Goal: Task Accomplishment & Management: Manage account settings

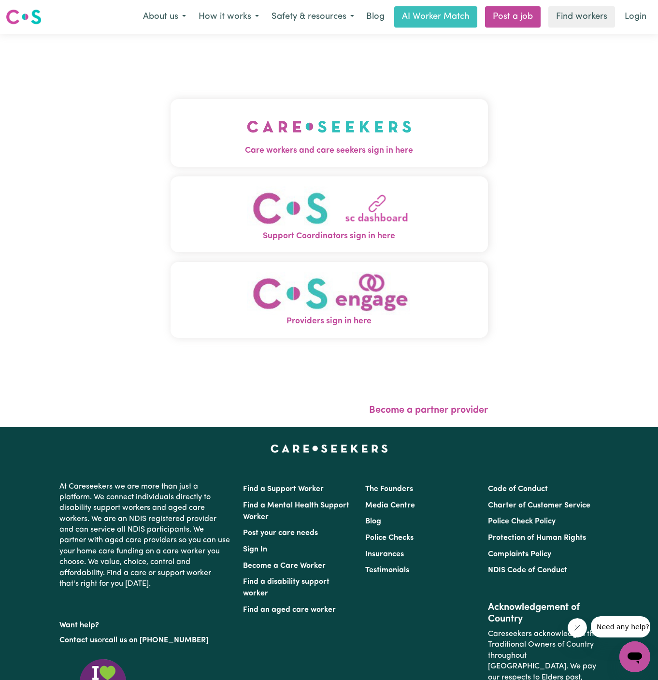
click at [358, 140] on img "Care workers and care seekers sign in here" at bounding box center [329, 127] width 165 height 36
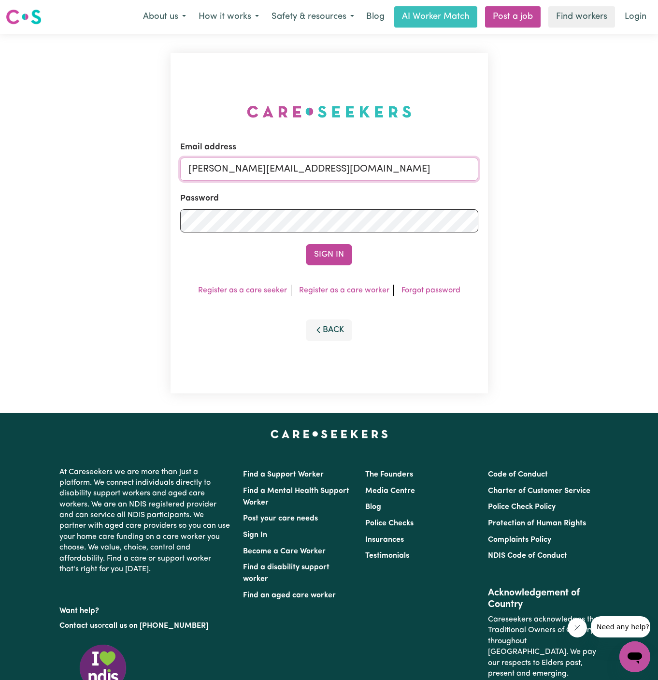
click at [367, 159] on input "dyan@careseekers.com.au" at bounding box center [329, 168] width 298 height 23
drag, startPoint x: 241, startPoint y: 172, endPoint x: 526, endPoint y: 183, distance: 285.3
click at [526, 183] on div "Email address superuser~NicolinaAbignanoKNC@careseekers.com.au Password Sign In…" at bounding box center [329, 223] width 658 height 379
type input "superuser~dawlatalexanderYS@careseekers.com.au"
click at [306, 244] on button "Sign In" at bounding box center [329, 254] width 46 height 21
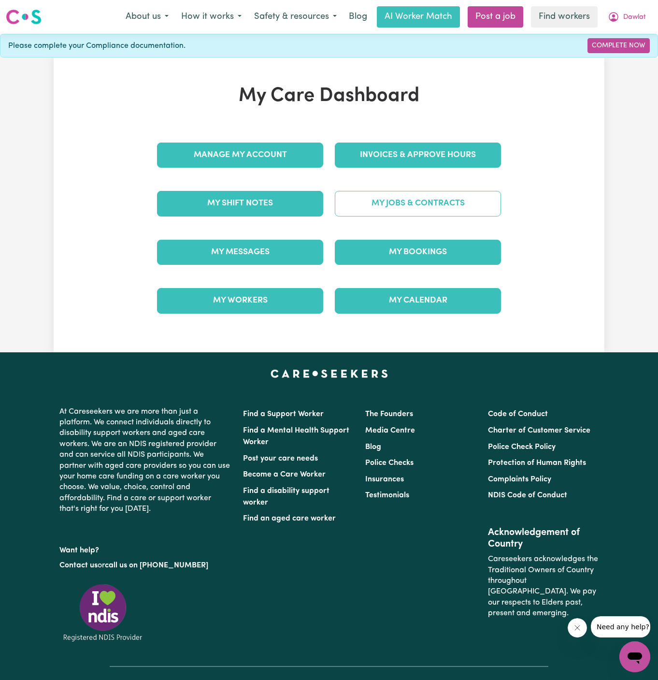
click at [425, 200] on link "My Jobs & Contracts" at bounding box center [418, 203] width 166 height 25
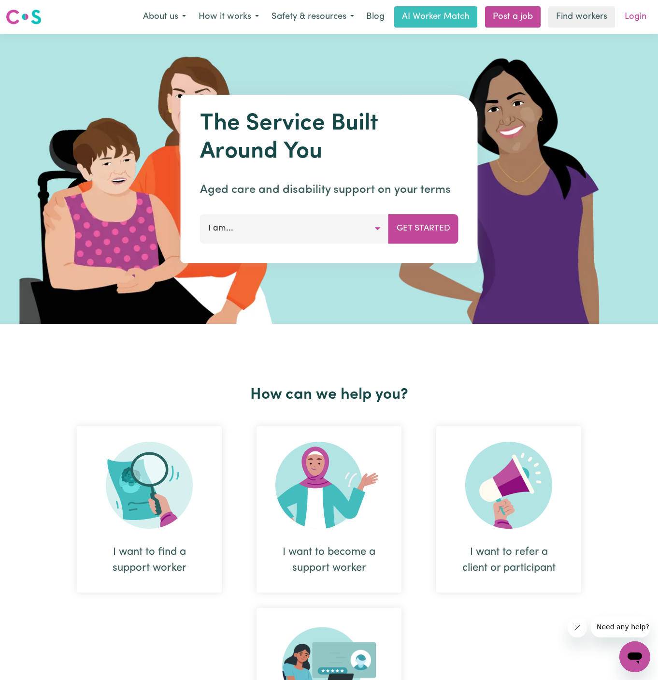
click at [629, 24] on link "Login" at bounding box center [635, 16] width 33 height 21
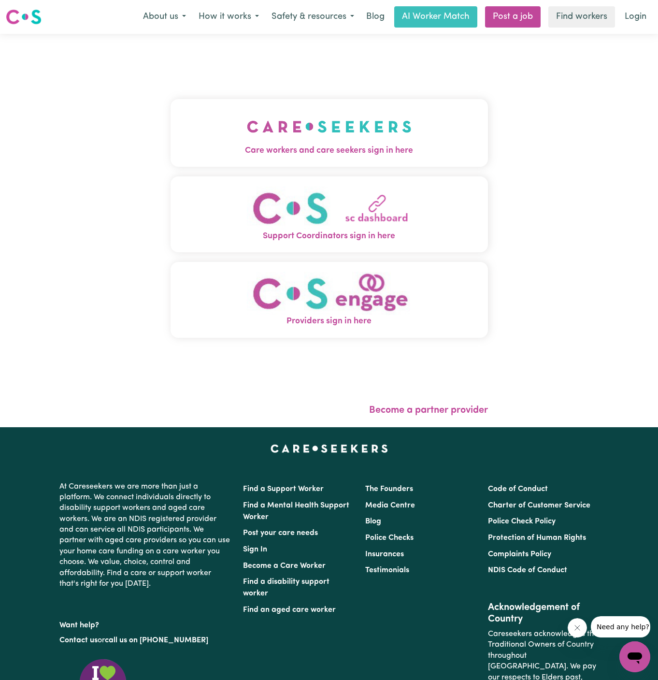
click at [395, 129] on img "Care workers and care seekers sign in here" at bounding box center [329, 127] width 165 height 36
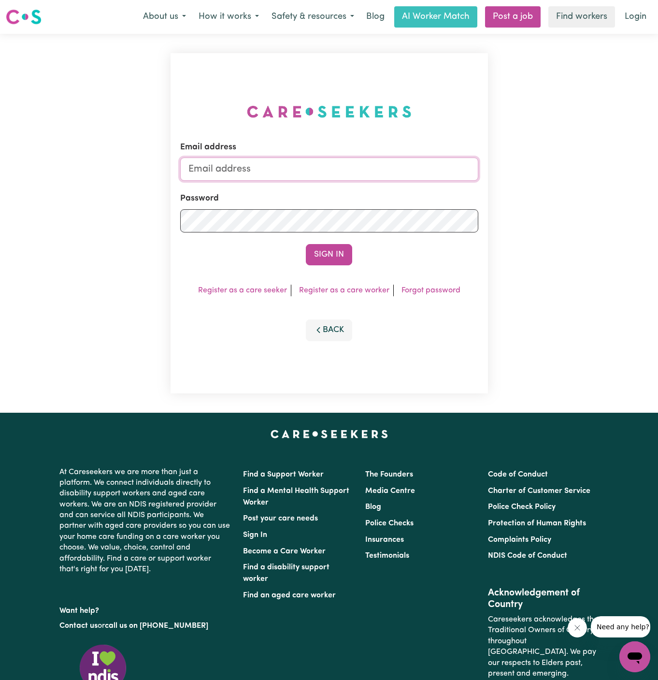
type input "dyan@careseekers.com.au"
click at [331, 255] on button "Sign In" at bounding box center [329, 254] width 46 height 21
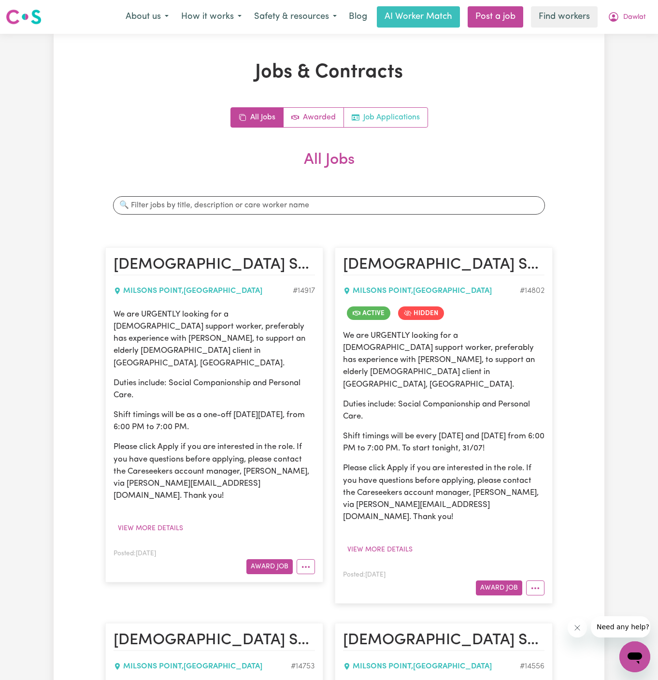
click at [375, 121] on link "Job Applications" at bounding box center [386, 117] width 84 height 19
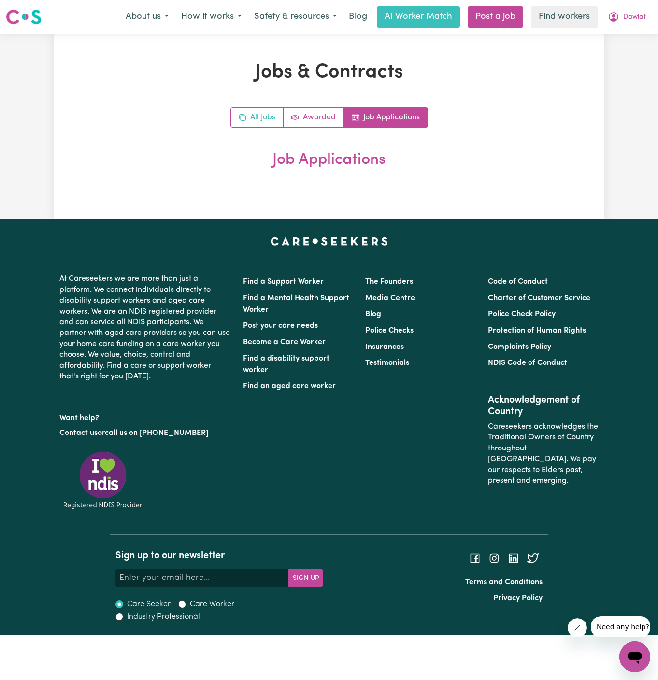
click at [272, 121] on link "All Jobs" at bounding box center [257, 117] width 53 height 19
